Goal: Navigation & Orientation: Find specific page/section

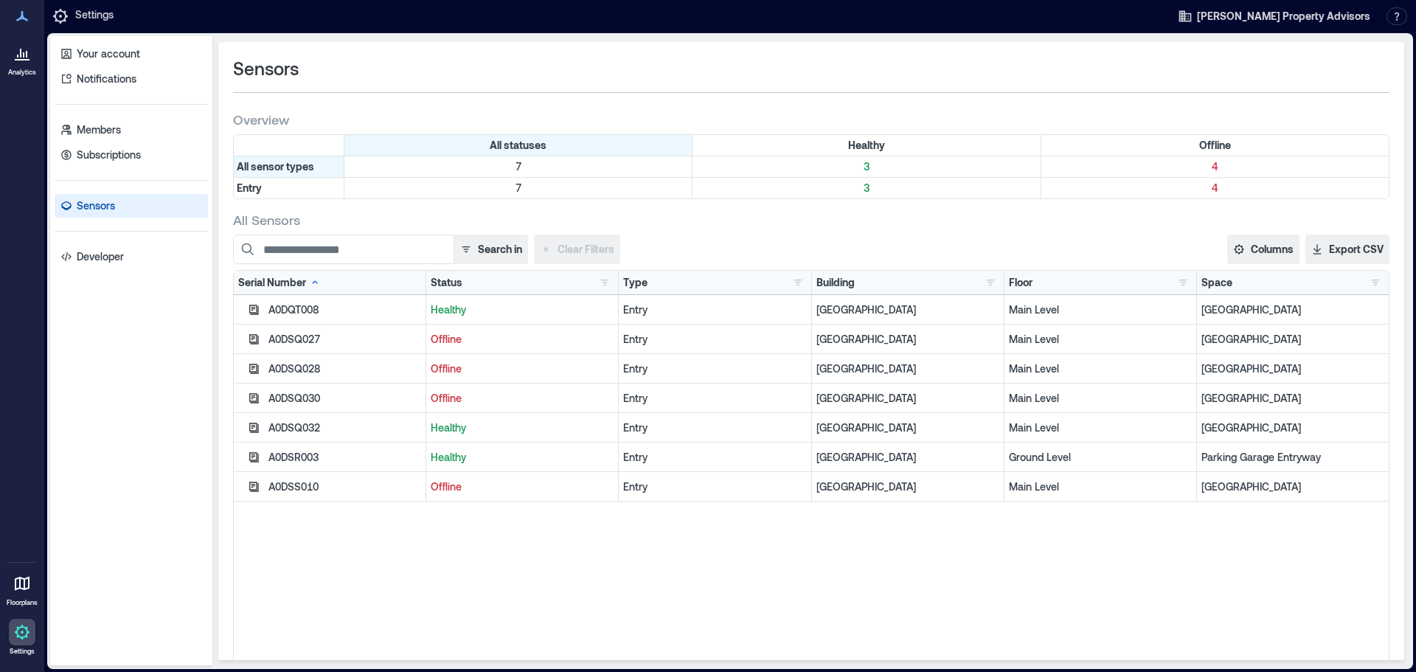
click at [22, 579] on icon at bounding box center [22, 584] width 15 height 14
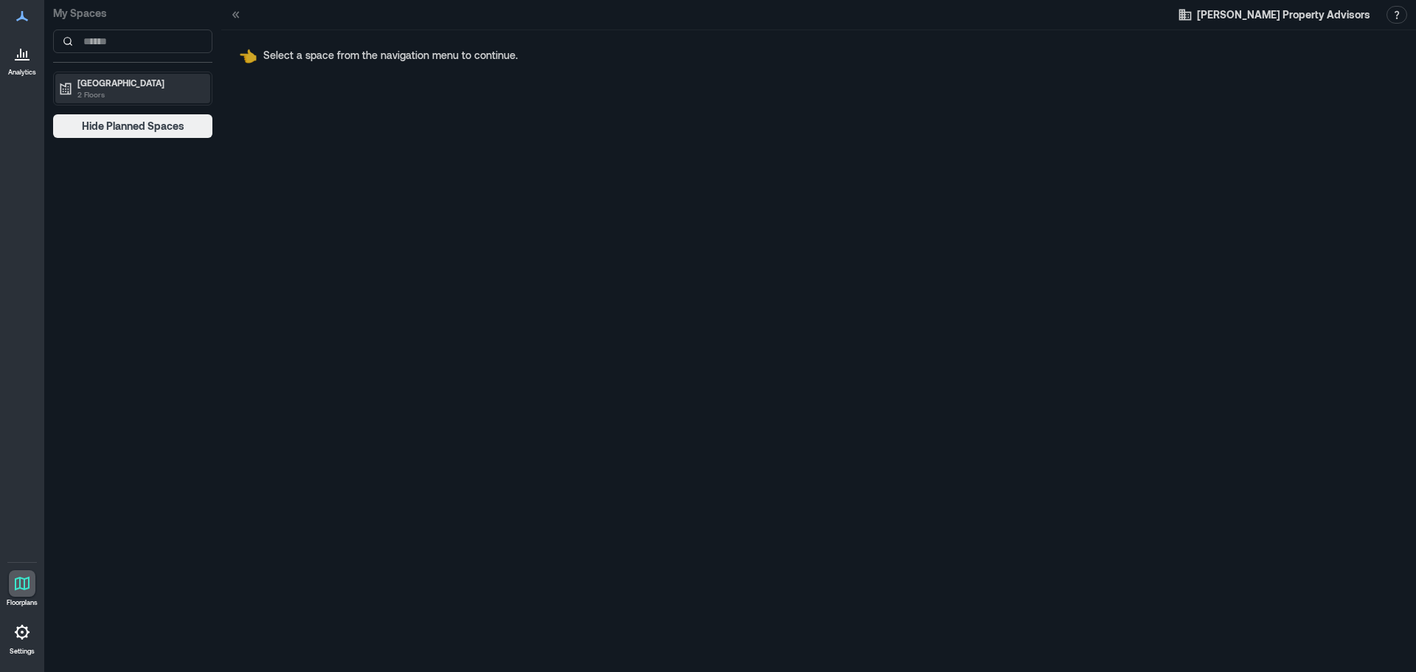
click at [135, 80] on p "Grove Arcade" at bounding box center [139, 83] width 124 height 12
click at [128, 111] on p "Ground Level" at bounding box center [103, 114] width 54 height 12
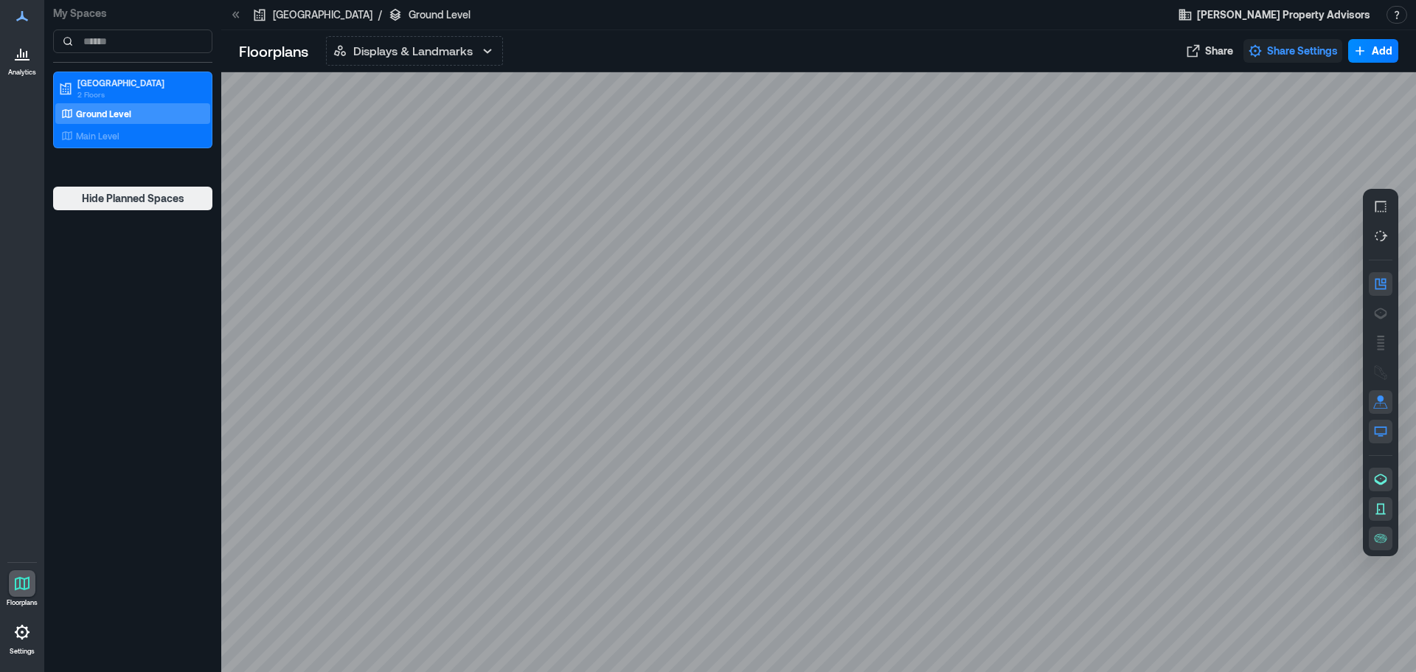
click at [1314, 44] on span "Share Settings" at bounding box center [1302, 51] width 71 height 15
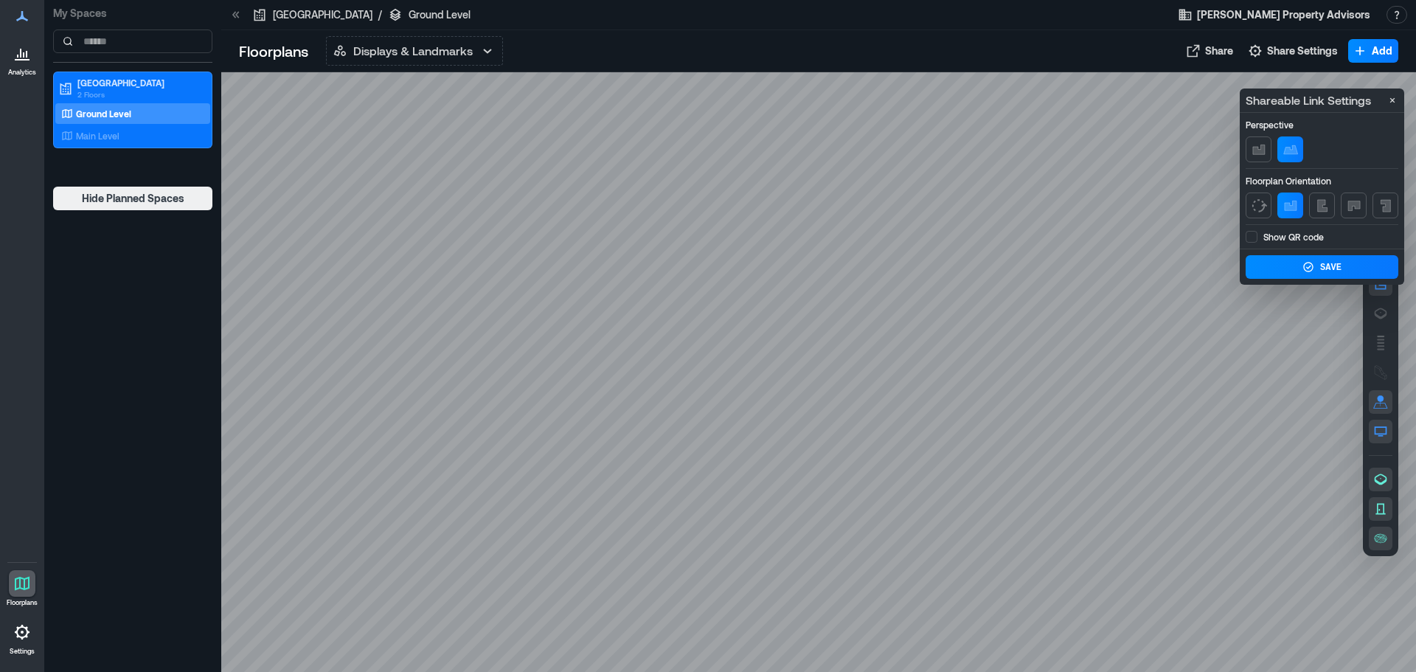
click at [1143, 52] on div "Displays & Landmarks Displays & Landmarks Live Availability Space Health" at bounding box center [745, 51] width 838 height 30
click at [1288, 17] on span "Dewey Property Advisors" at bounding box center [1283, 14] width 173 height 15
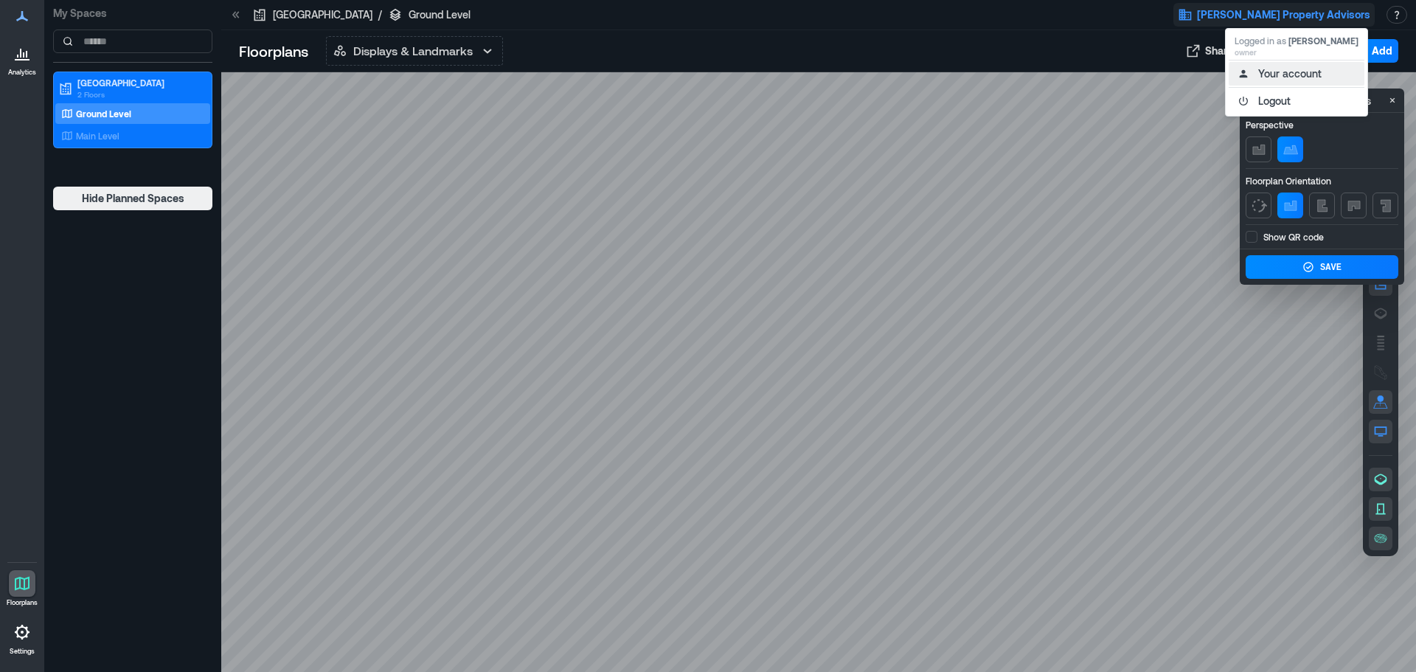
click at [1314, 72] on button "Your account" at bounding box center [1297, 74] width 136 height 24
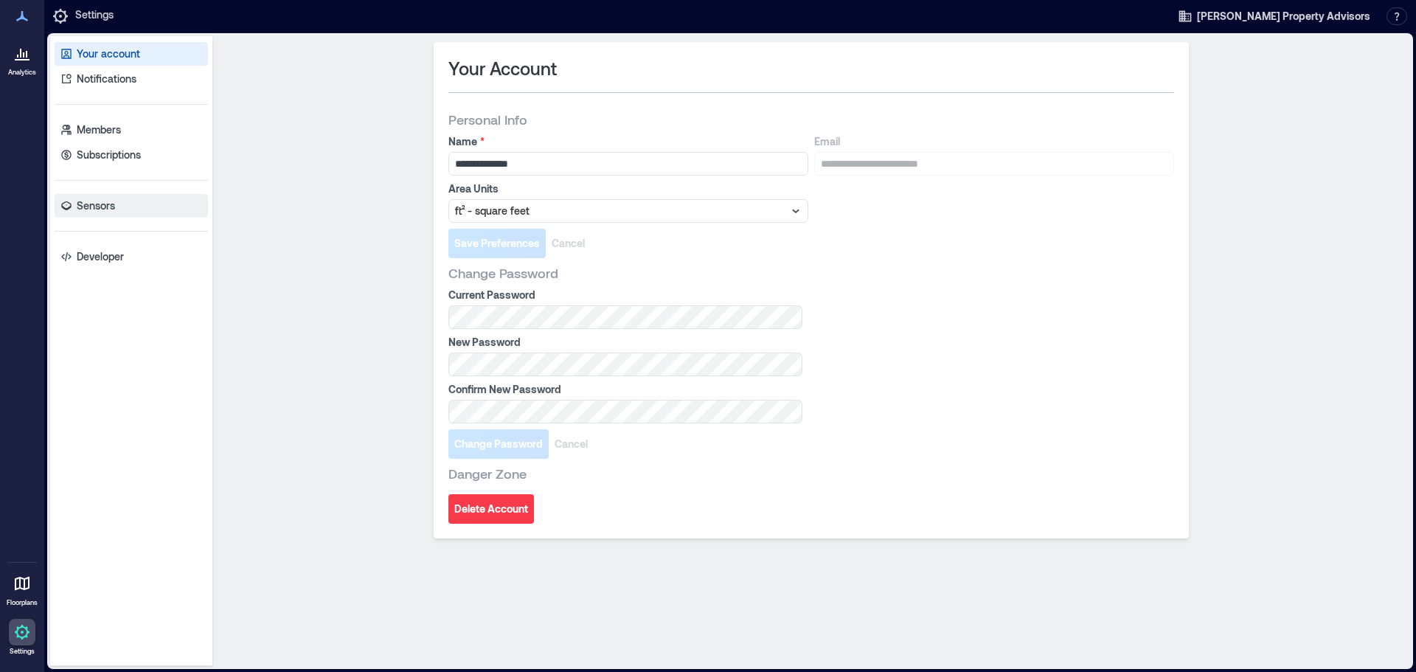
click at [100, 195] on link "Sensors" at bounding box center [131, 206] width 153 height 24
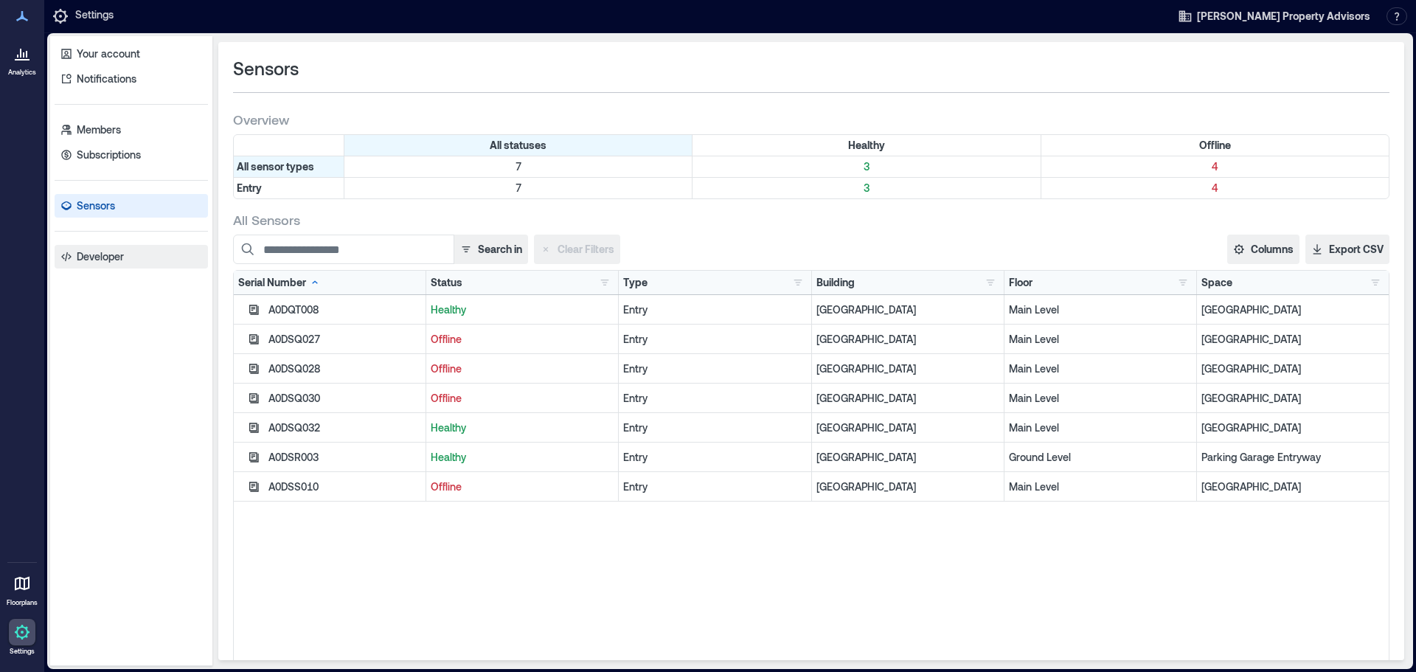
click at [111, 257] on p "Developer" at bounding box center [100, 256] width 47 height 15
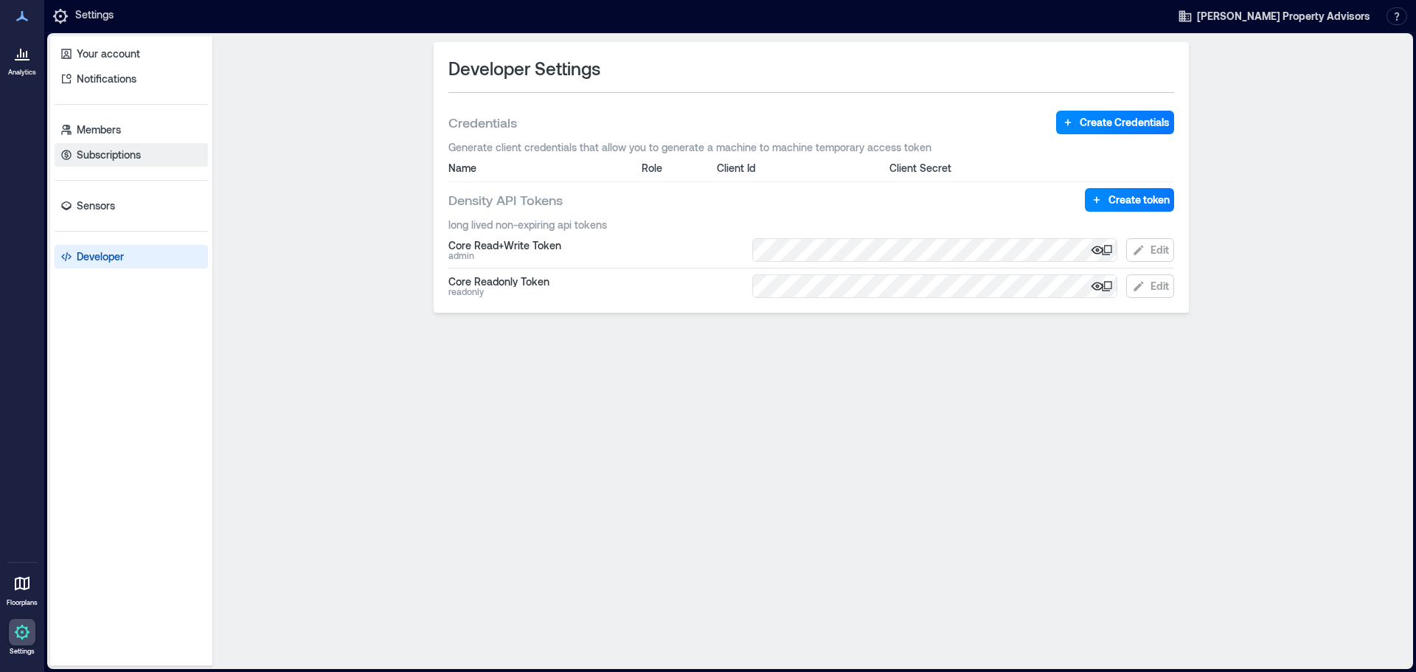
click at [103, 150] on p "Subscriptions" at bounding box center [109, 155] width 64 height 15
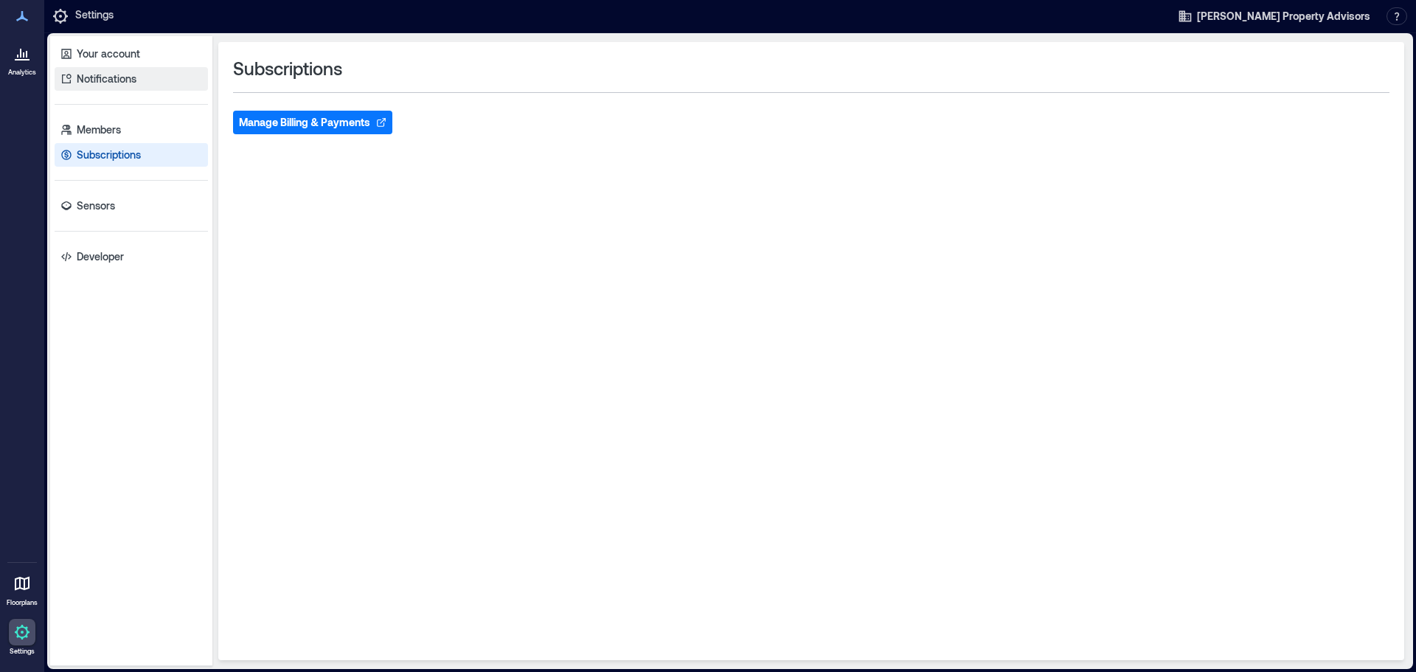
click at [109, 77] on p "Notifications" at bounding box center [107, 79] width 60 height 15
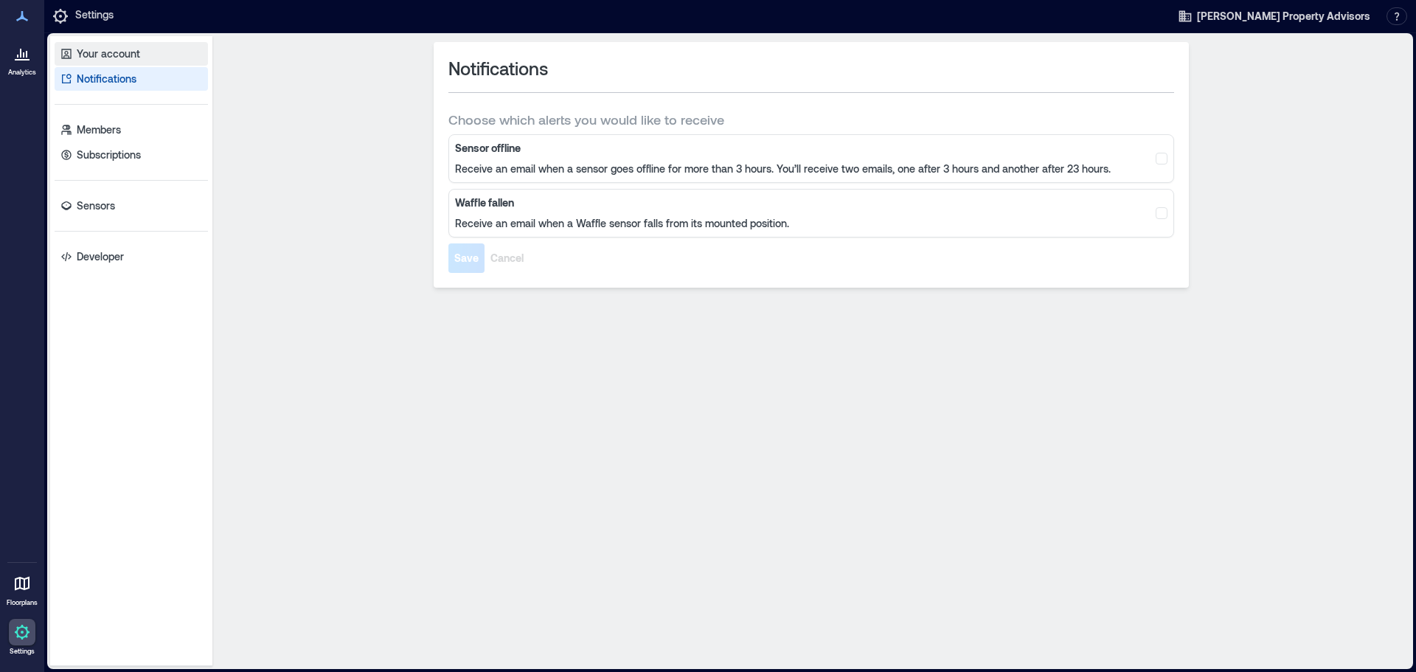
click at [110, 58] on p "Your account" at bounding box center [108, 53] width 63 height 15
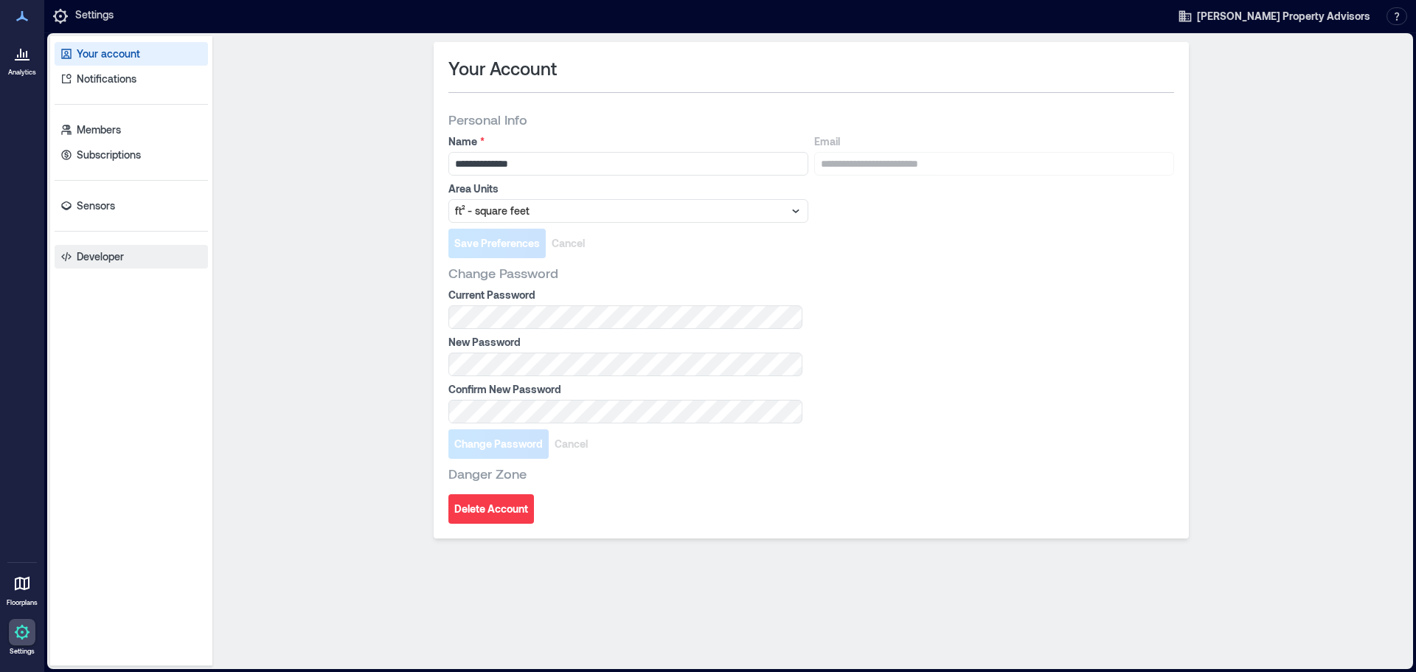
click at [100, 255] on p "Developer" at bounding box center [100, 256] width 47 height 15
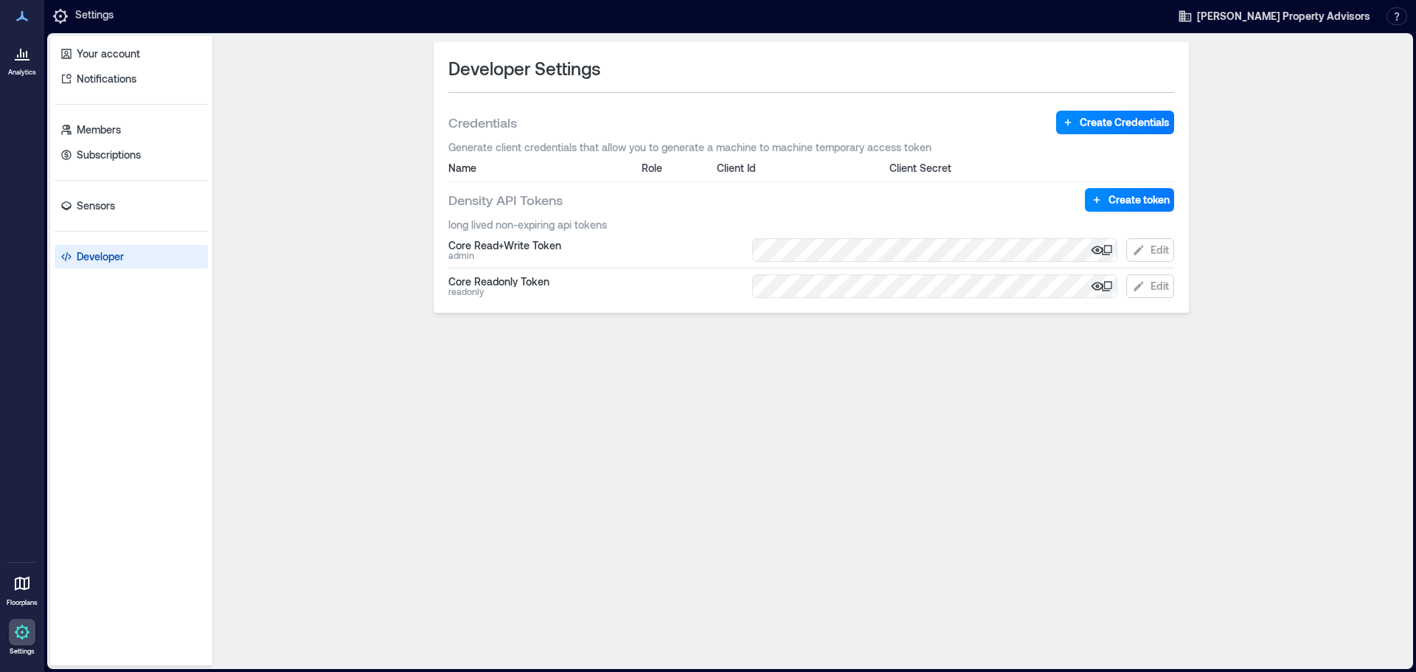
click at [32, 586] on div at bounding box center [22, 583] width 27 height 27
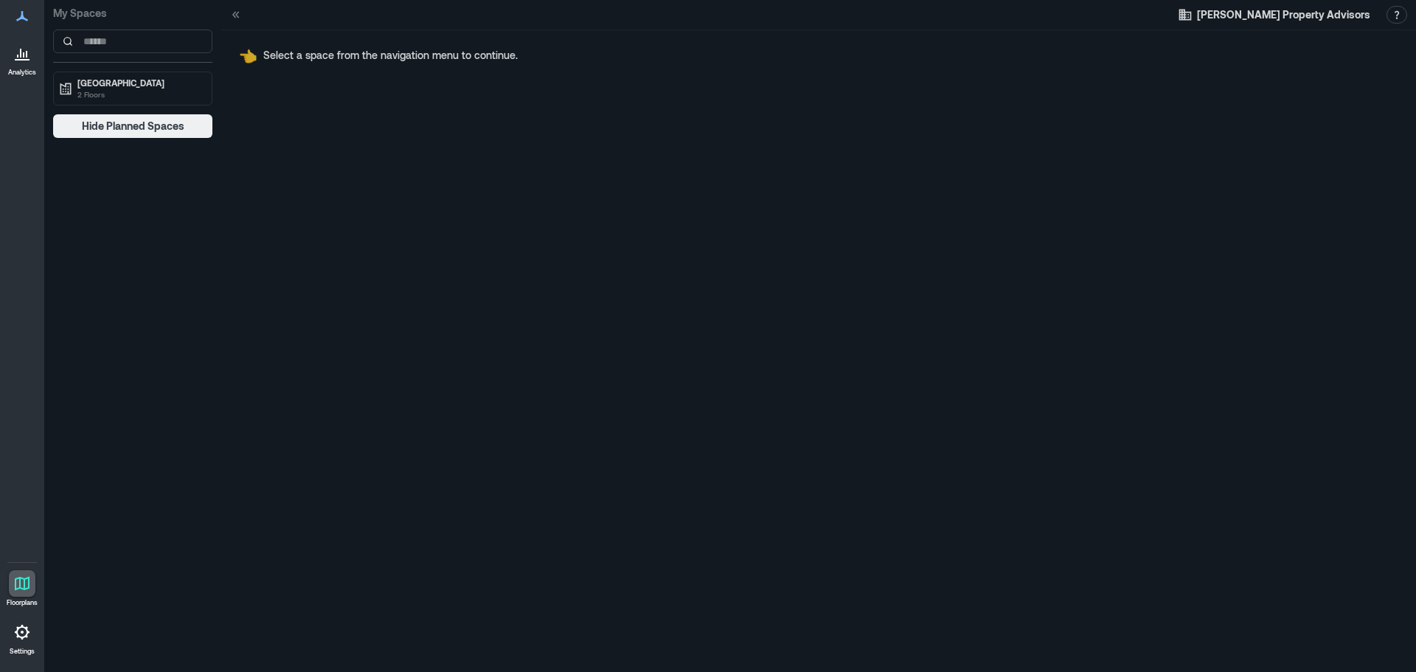
click at [21, 60] on icon at bounding box center [22, 59] width 15 height 1
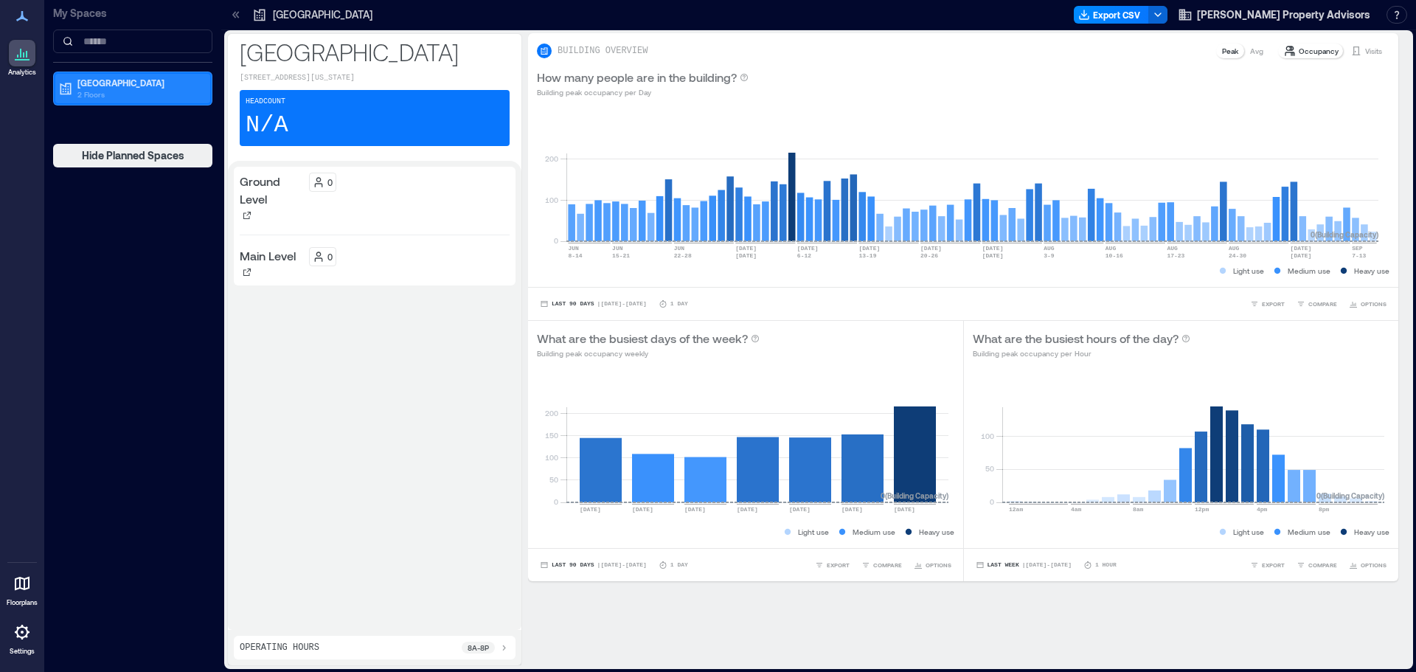
click at [101, 85] on p "Grove Arcade" at bounding box center [139, 83] width 124 height 12
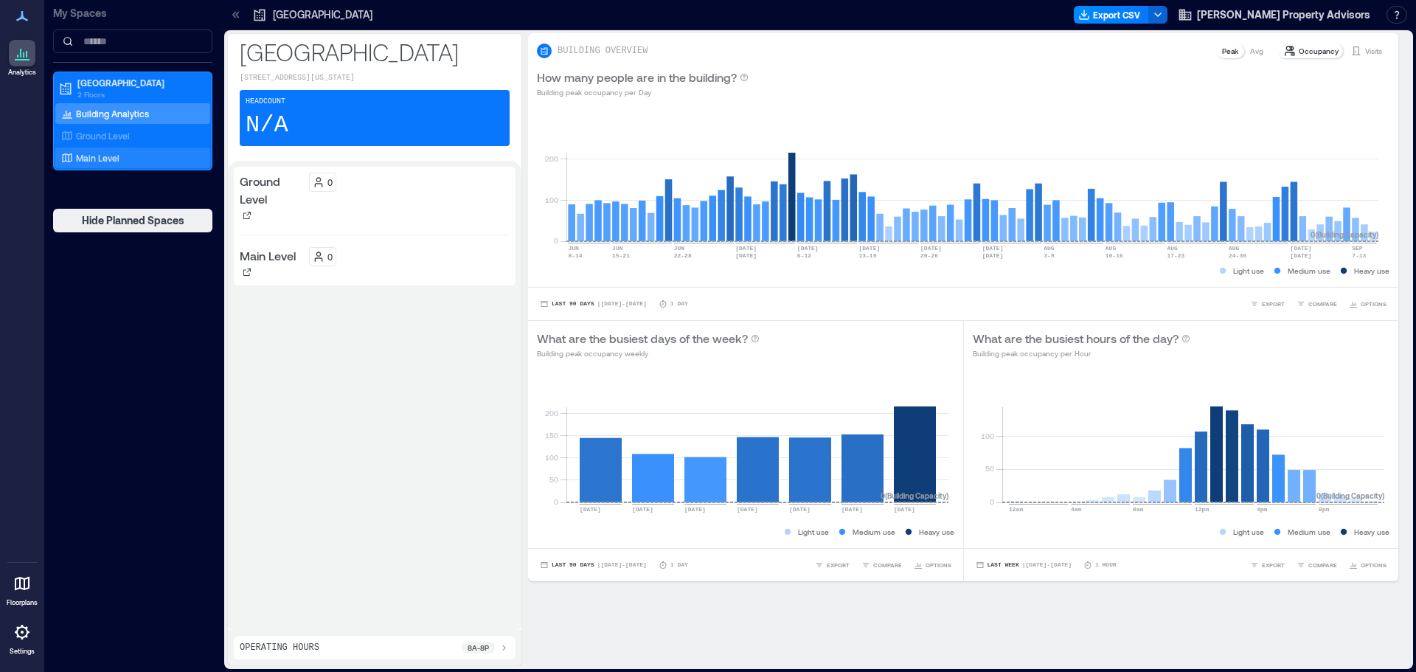
click at [100, 152] on p "Main Level" at bounding box center [98, 158] width 44 height 12
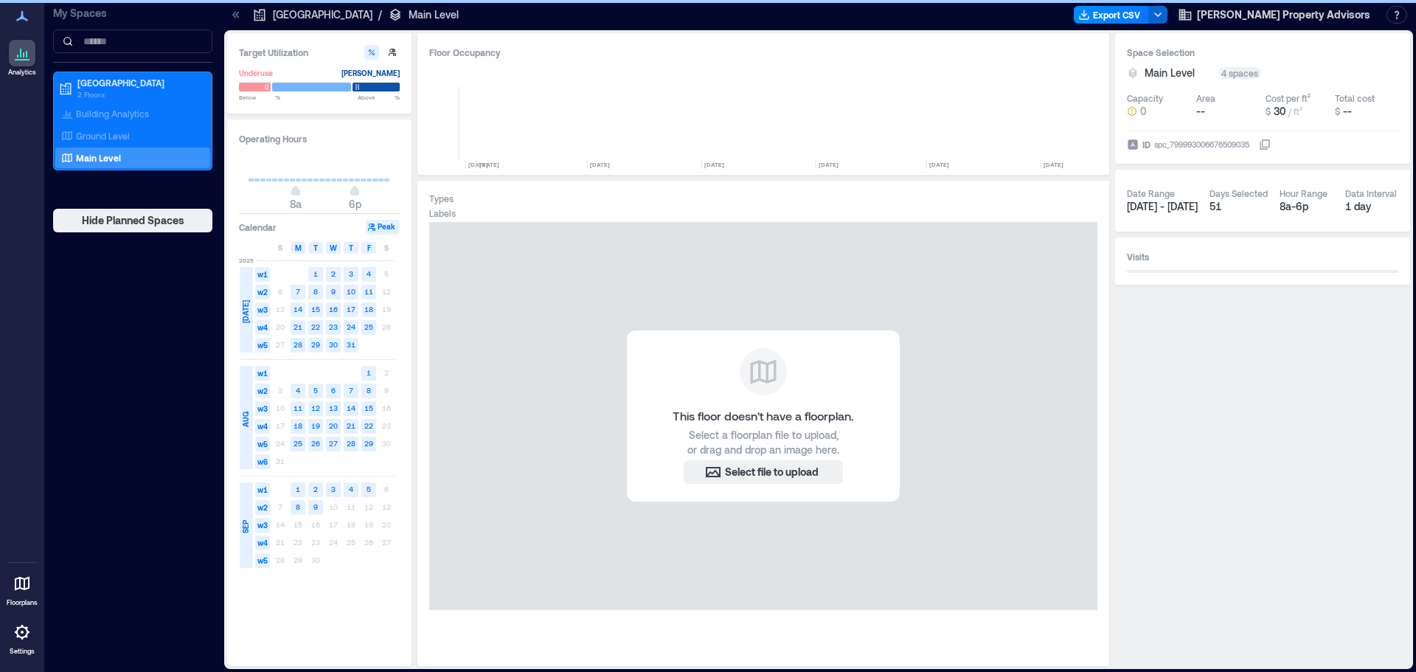
scroll to position [0, 6489]
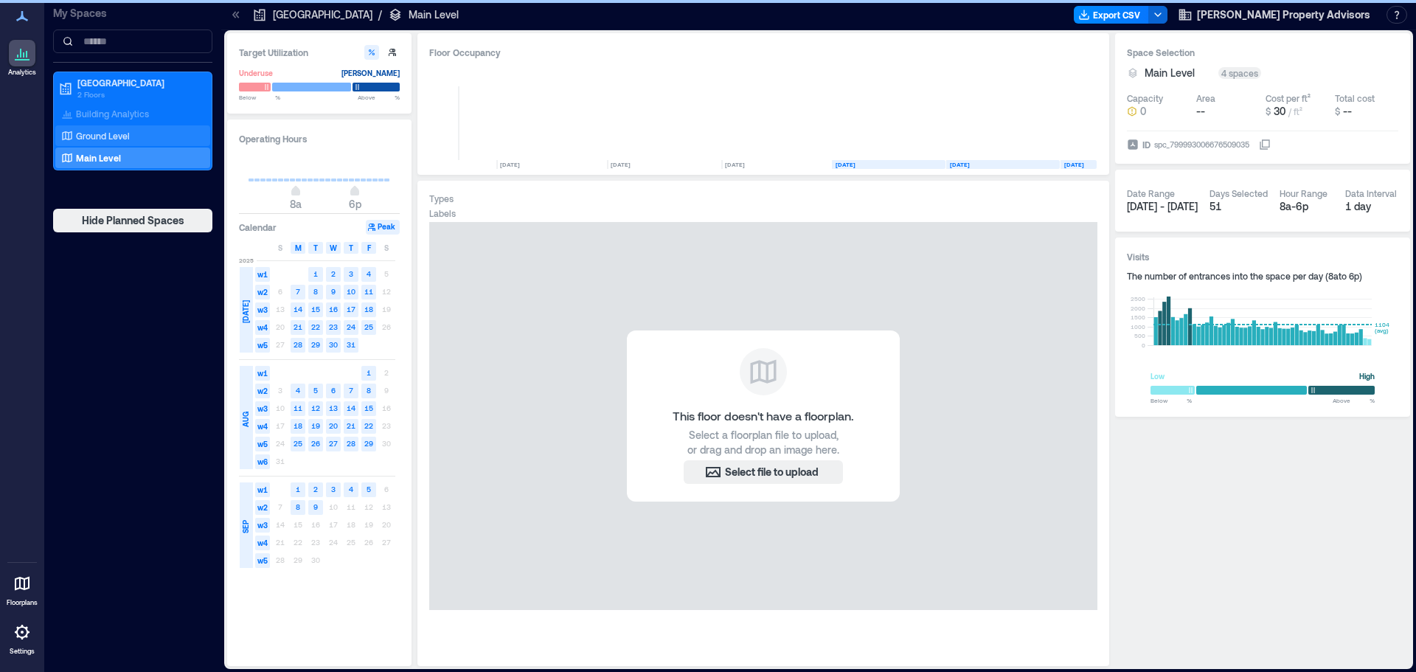
click at [106, 134] on p "Ground Level" at bounding box center [103, 136] width 54 height 12
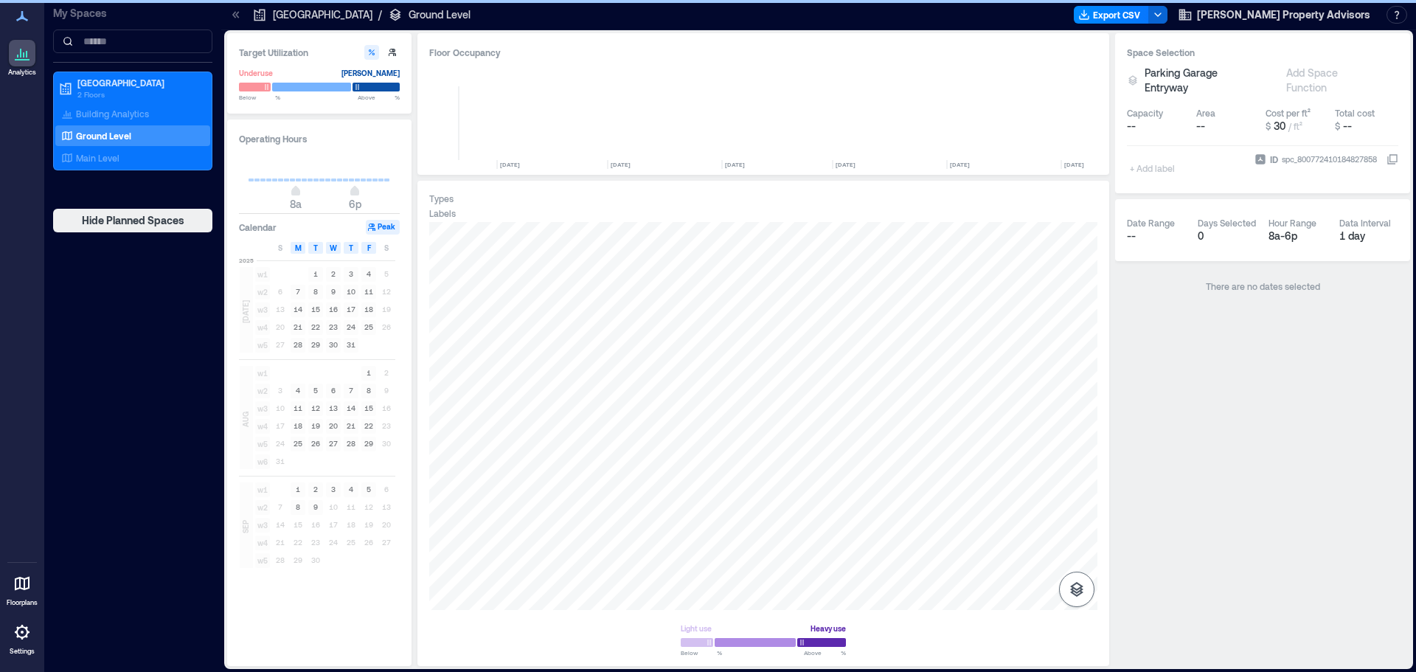
click at [1081, 587] on icon "button" at bounding box center [1076, 589] width 13 height 15
click at [1081, 513] on icon "button" at bounding box center [1077, 511] width 15 height 13
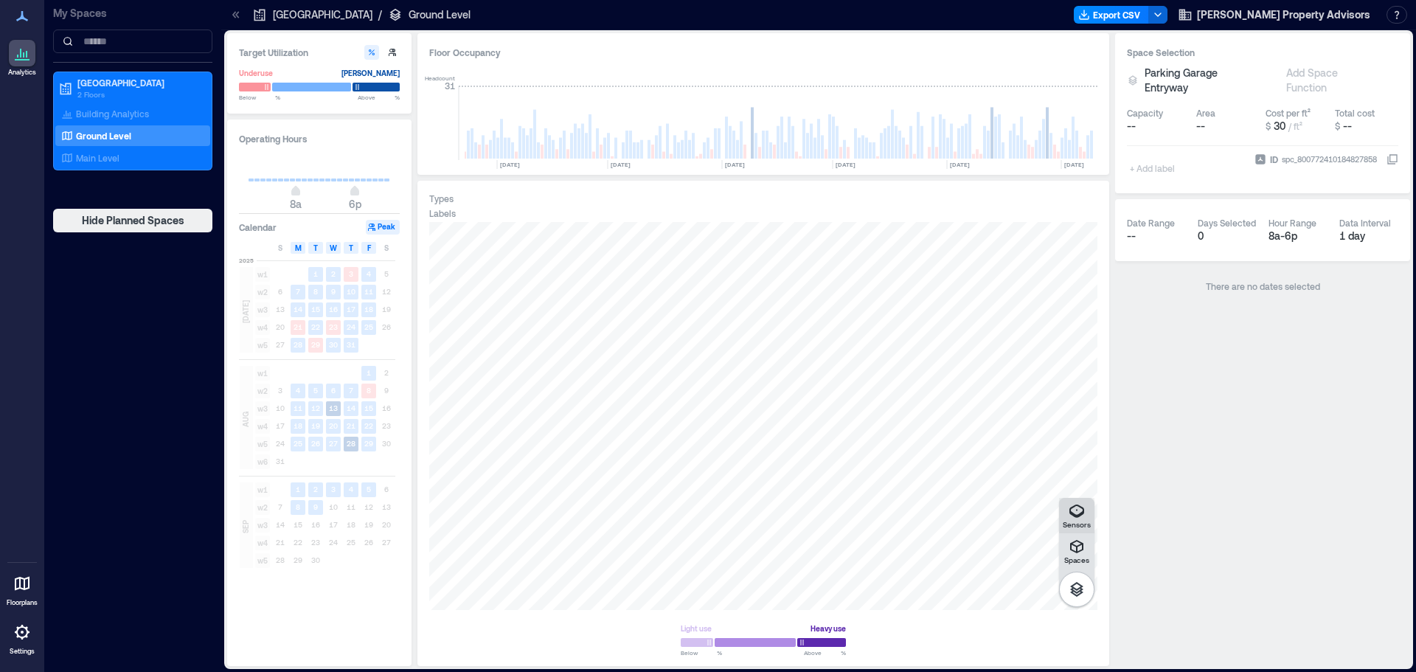
click at [1079, 513] on icon "button" at bounding box center [1077, 511] width 18 height 18
click at [103, 157] on p "Main Level" at bounding box center [98, 158] width 44 height 12
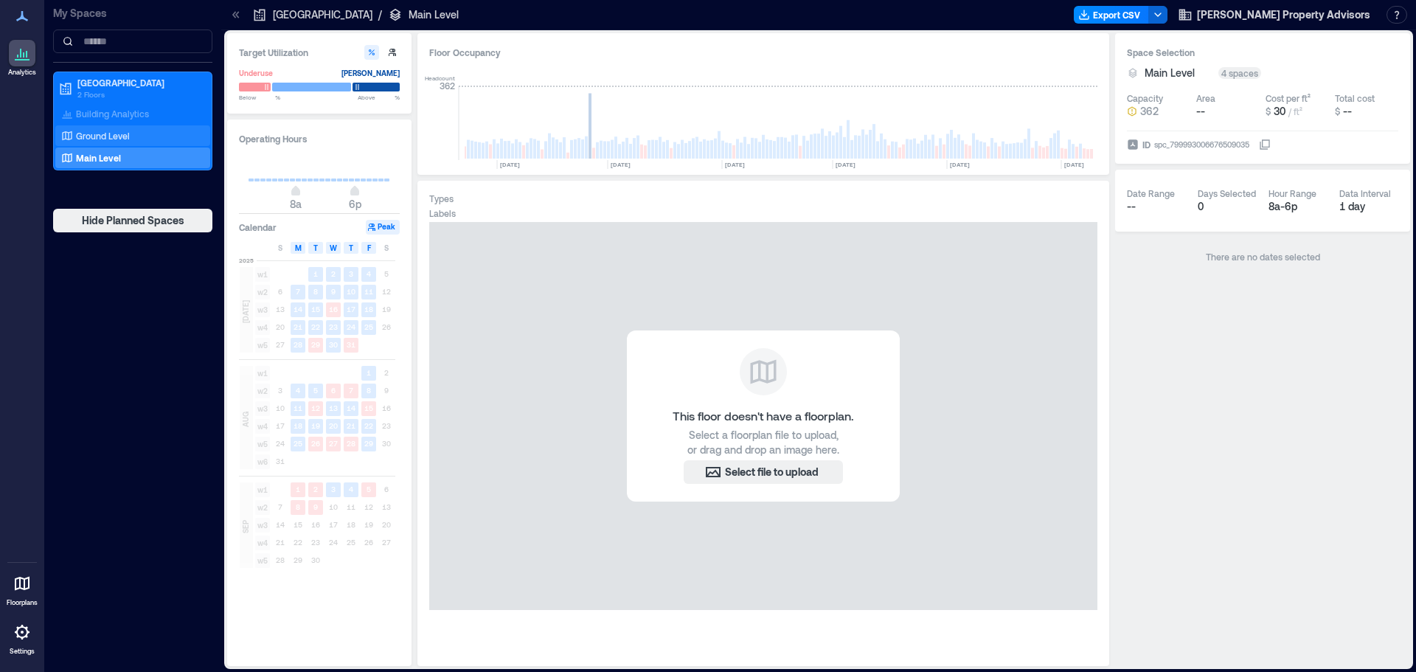
click at [96, 129] on div "Ground Level" at bounding box center [129, 135] width 143 height 15
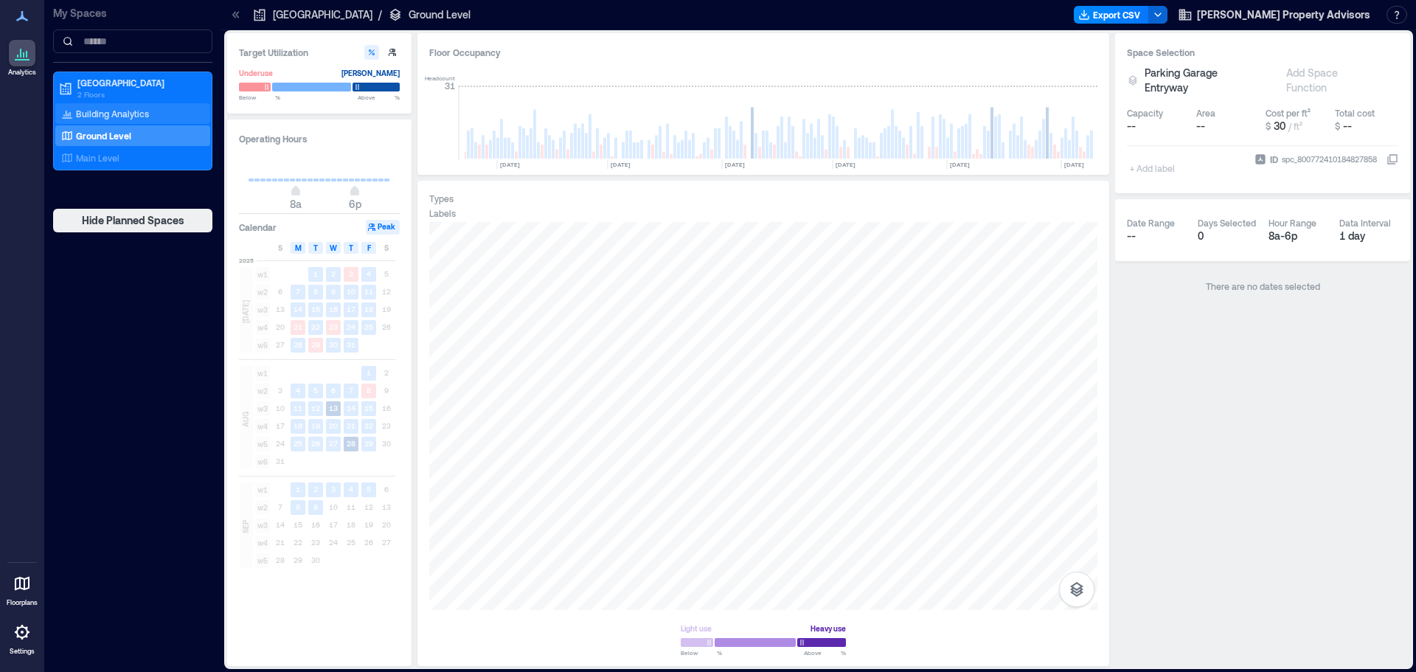
click at [97, 109] on p "Building Analytics" at bounding box center [112, 114] width 73 height 12
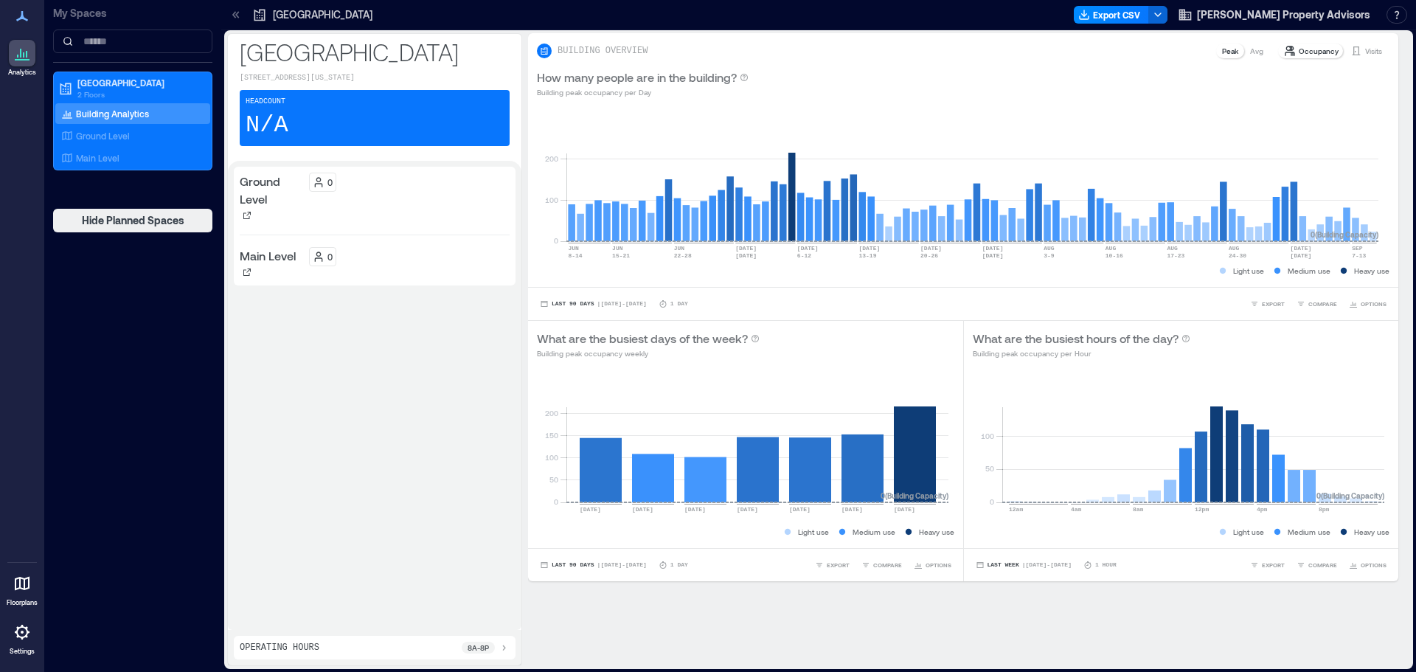
click at [18, 19] on icon at bounding box center [22, 16] width 12 height 10
click at [18, 631] on icon at bounding box center [22, 632] width 18 height 18
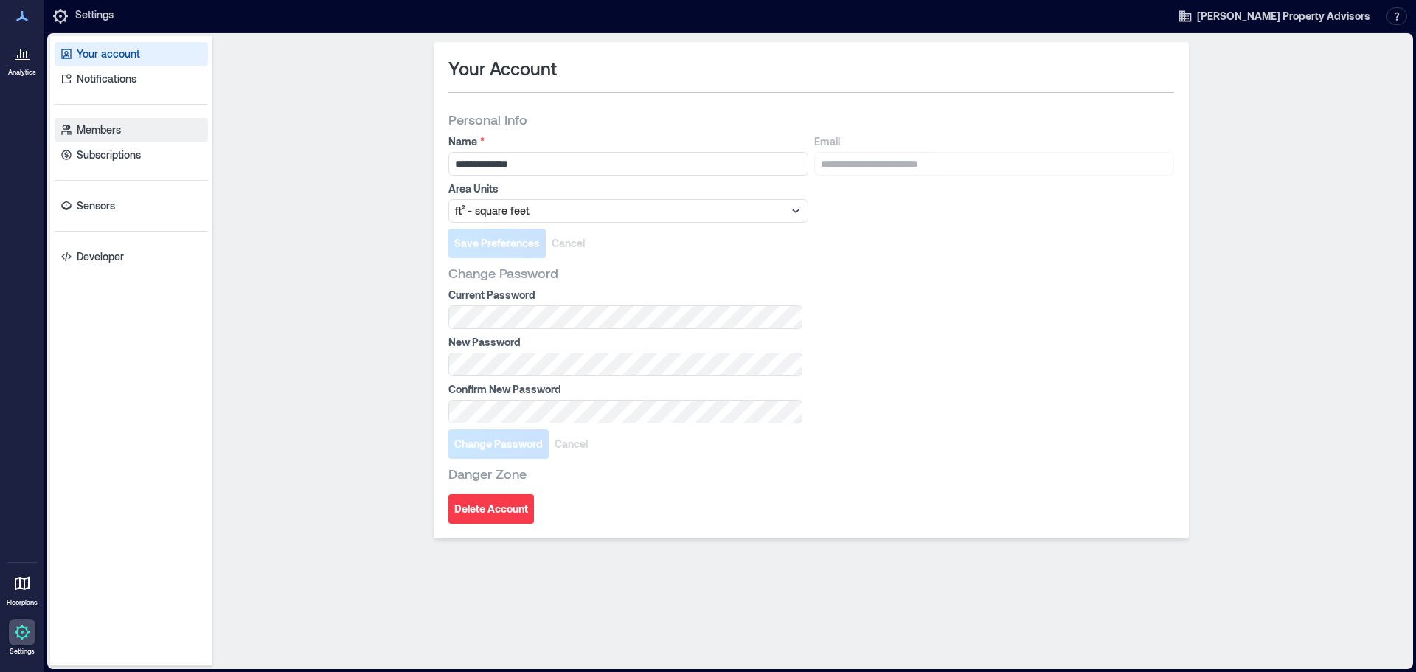
click at [101, 129] on p "Members" at bounding box center [99, 129] width 44 height 15
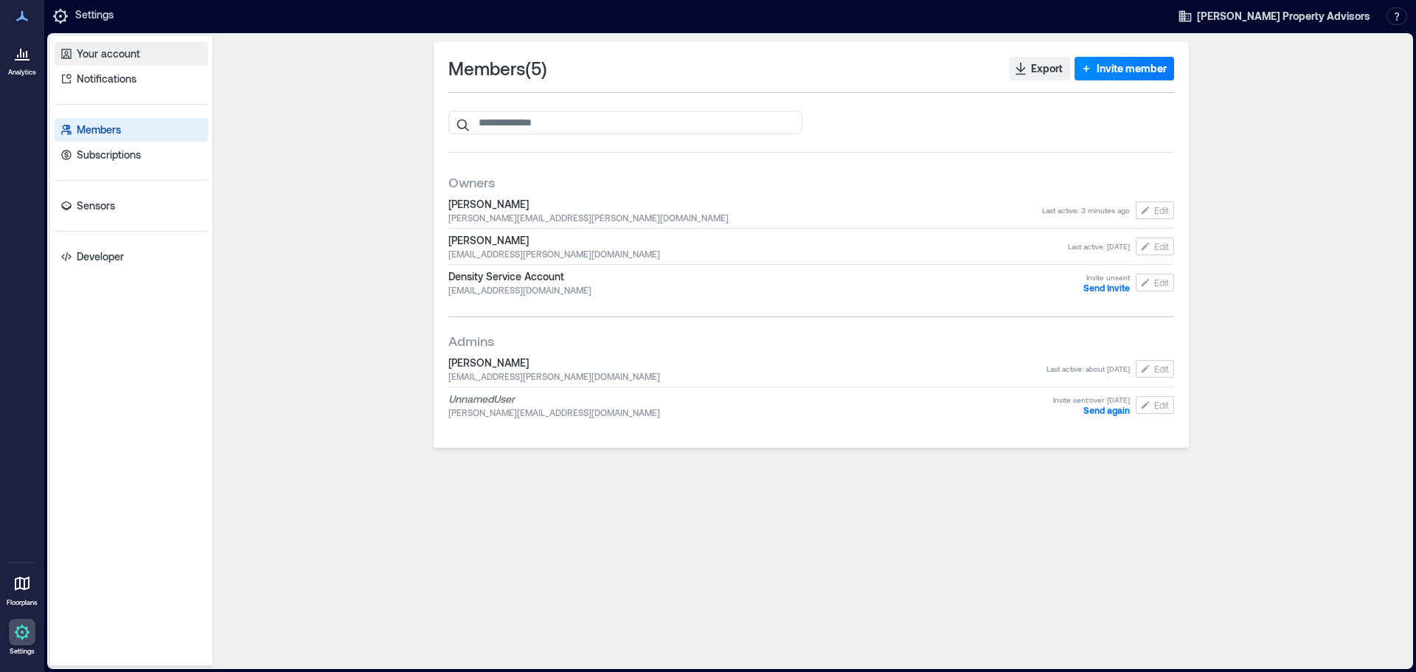
click at [99, 59] on p "Your account" at bounding box center [108, 53] width 63 height 15
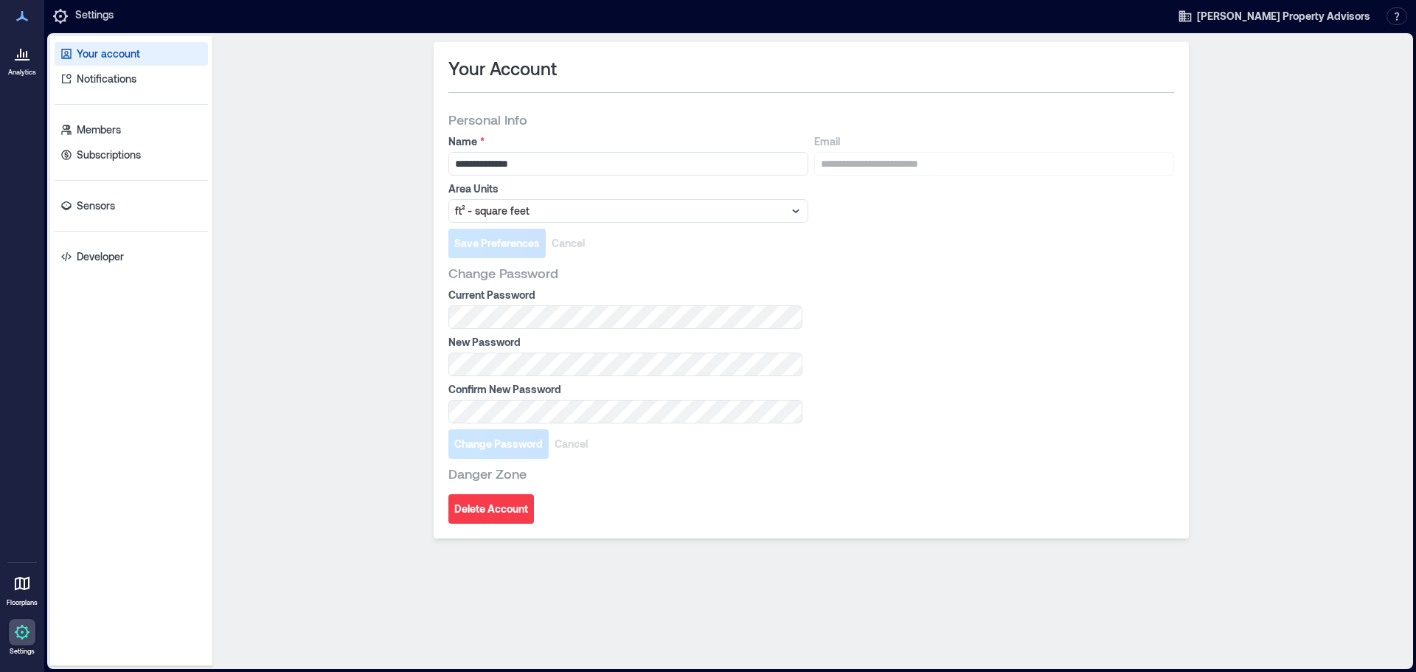
click at [34, 61] on div at bounding box center [22, 53] width 27 height 27
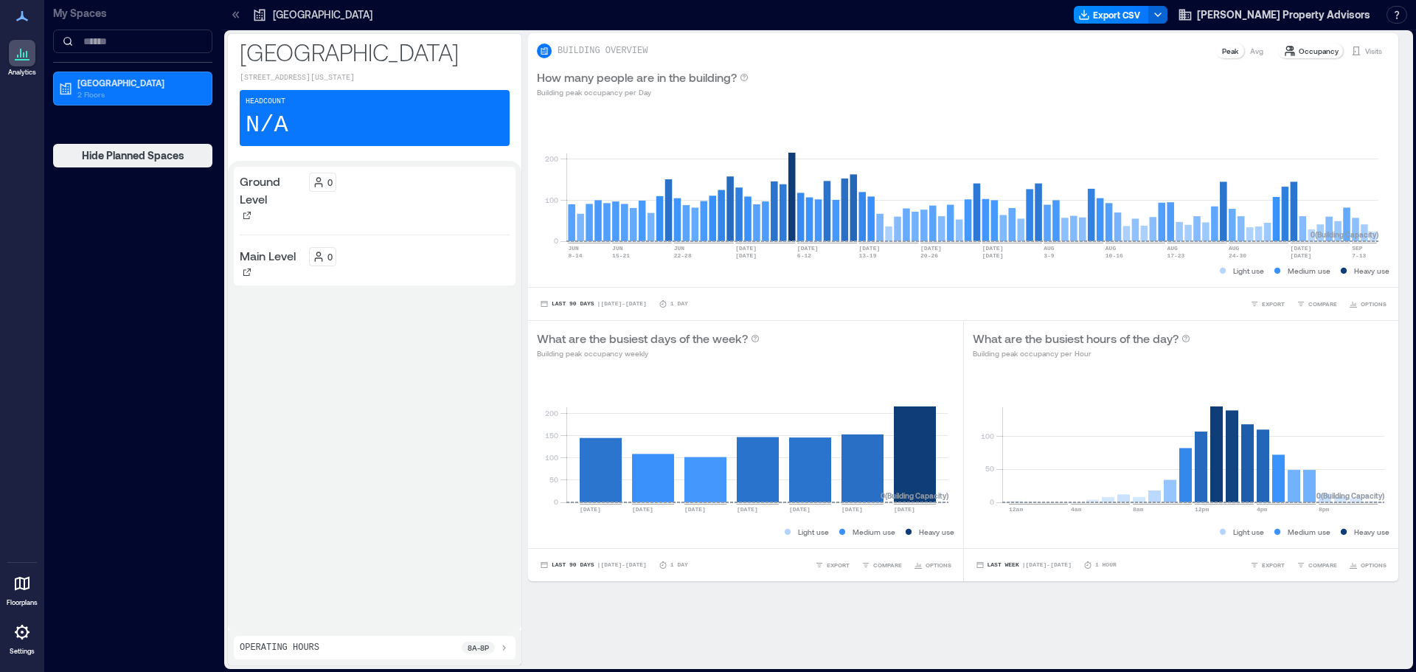
click at [21, 634] on icon at bounding box center [22, 632] width 18 height 18
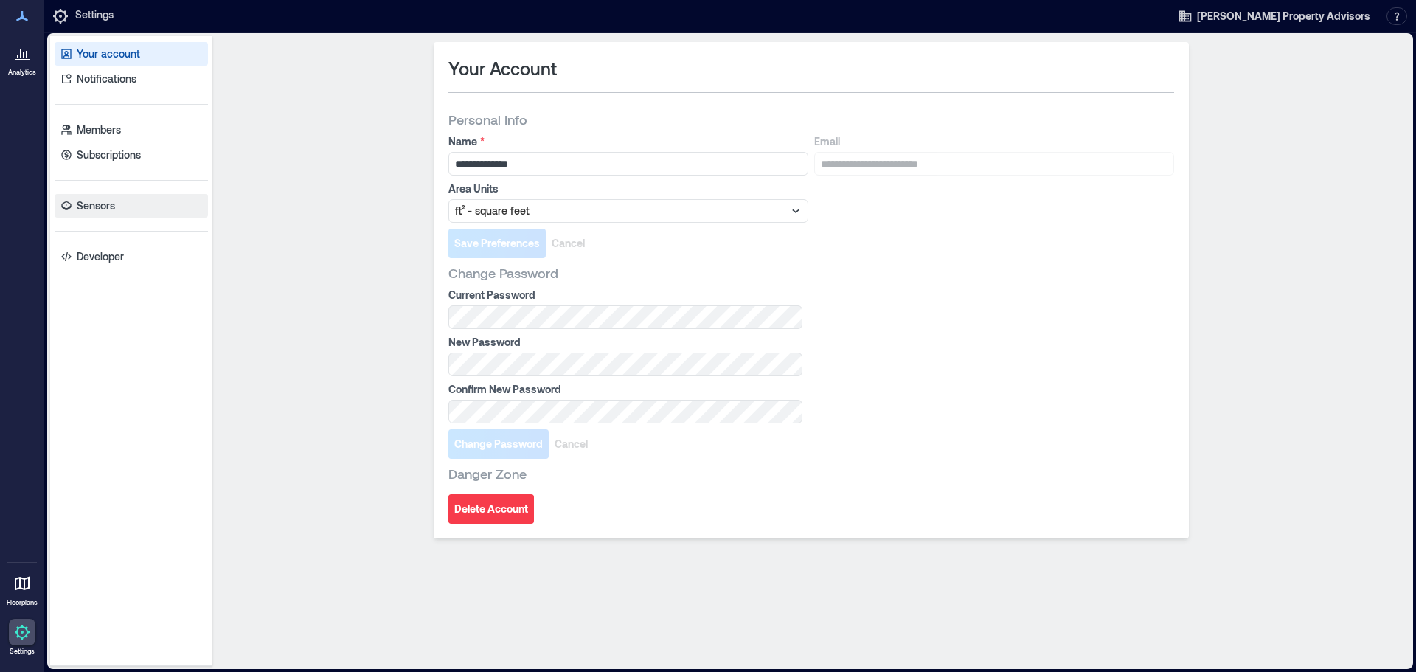
click at [107, 206] on p "Sensors" at bounding box center [96, 205] width 38 height 15
